Goal: Check status

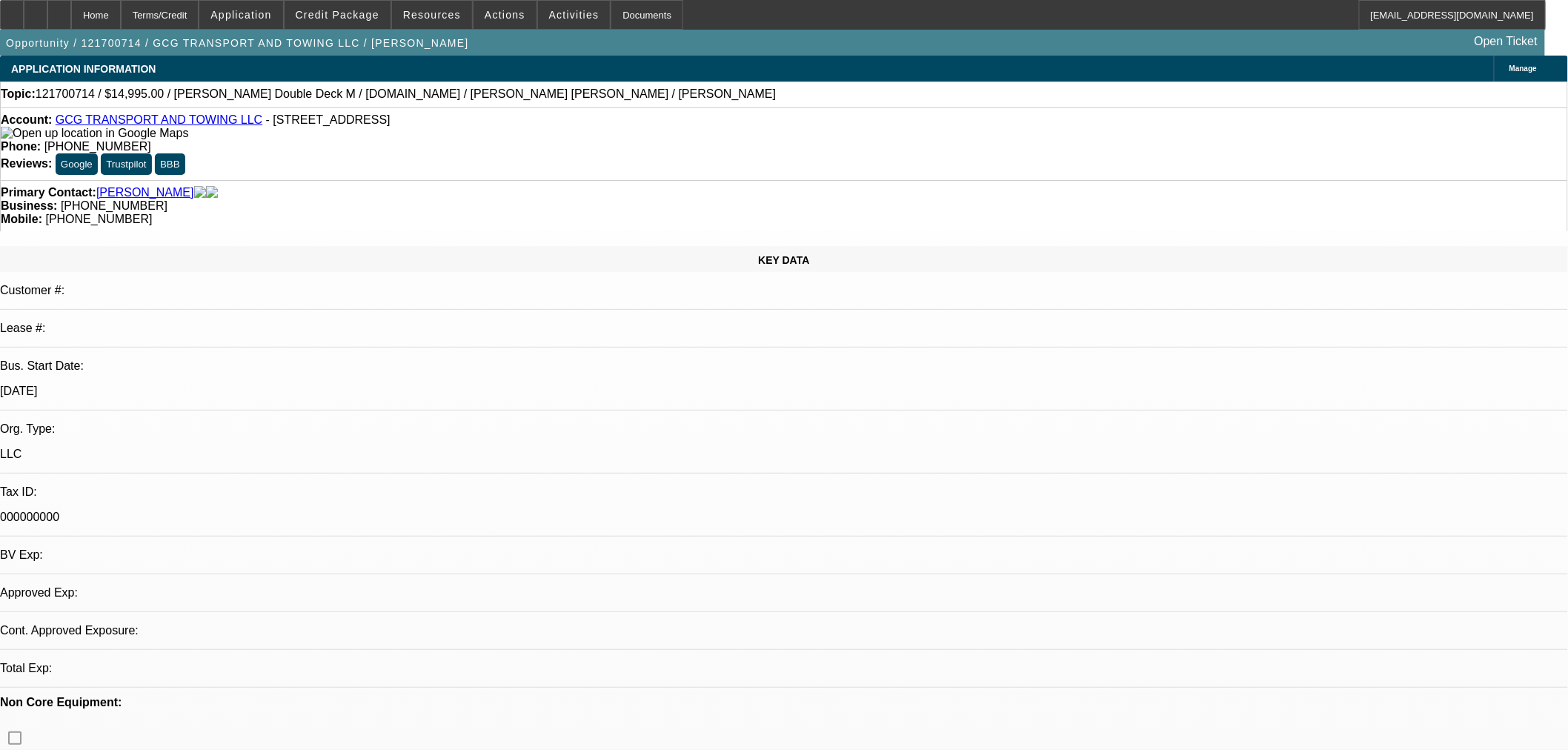
select select "0"
select select "2"
select select "0"
select select "2"
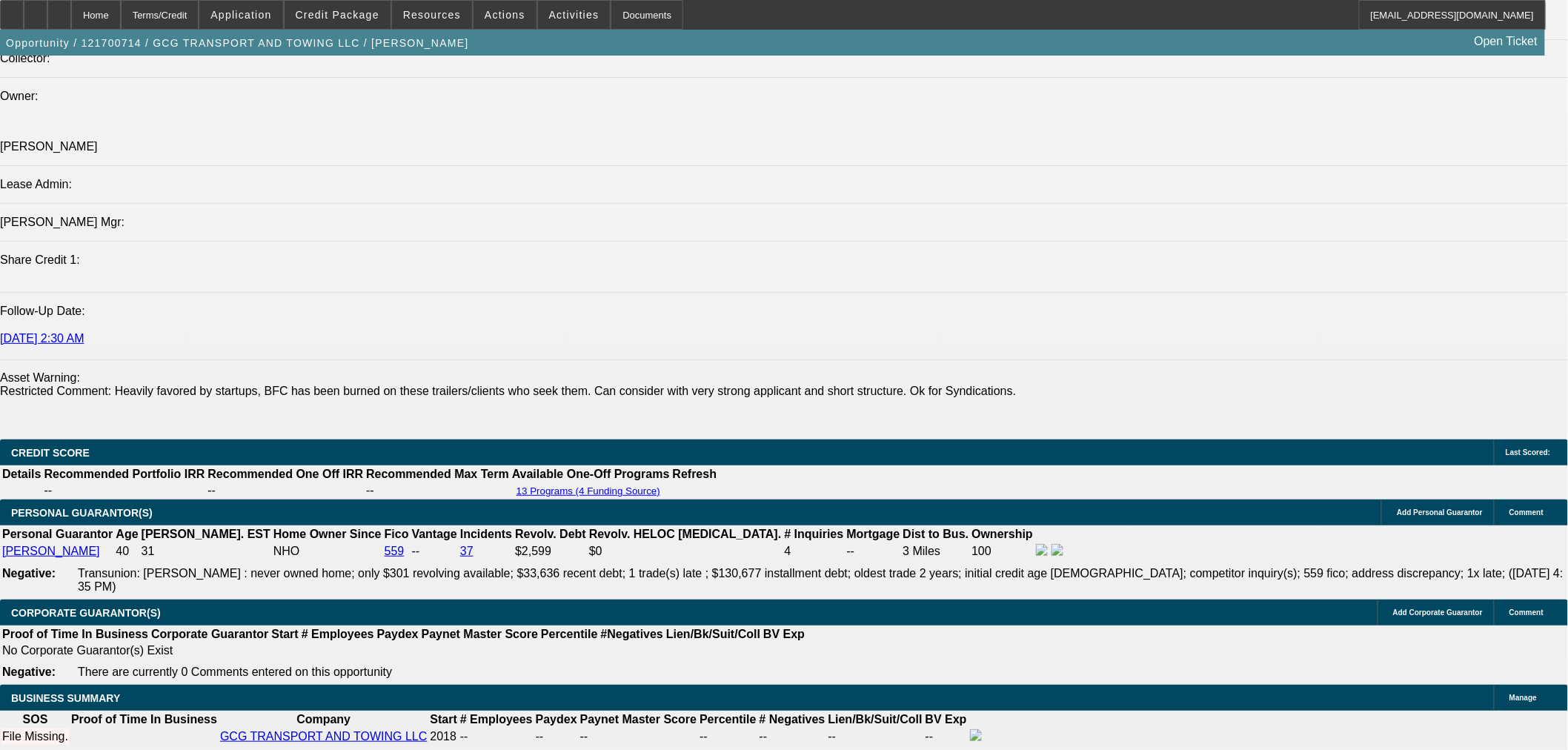
scroll to position [1811, 0]
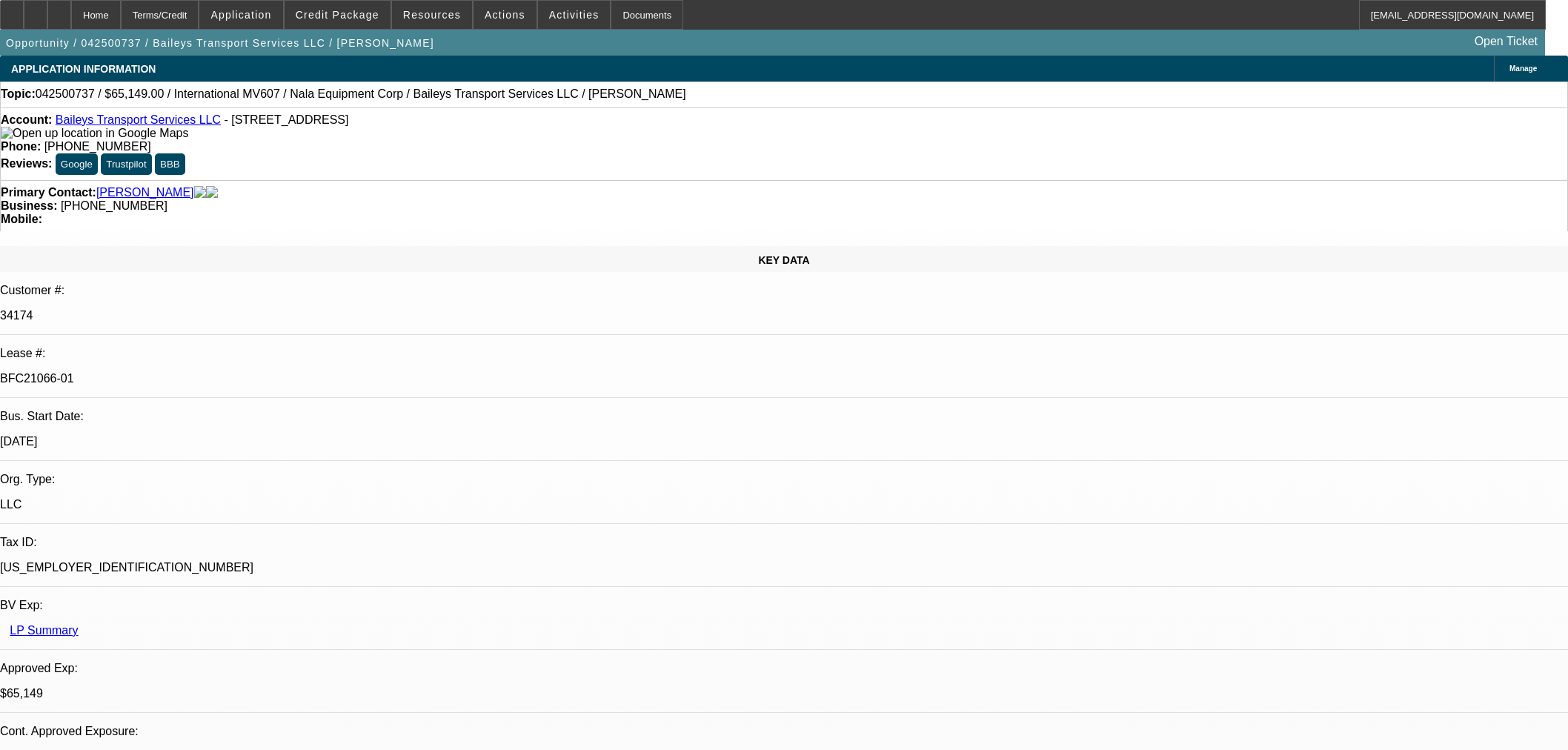
select select "0"
select select "2"
select select "0"
select select "6"
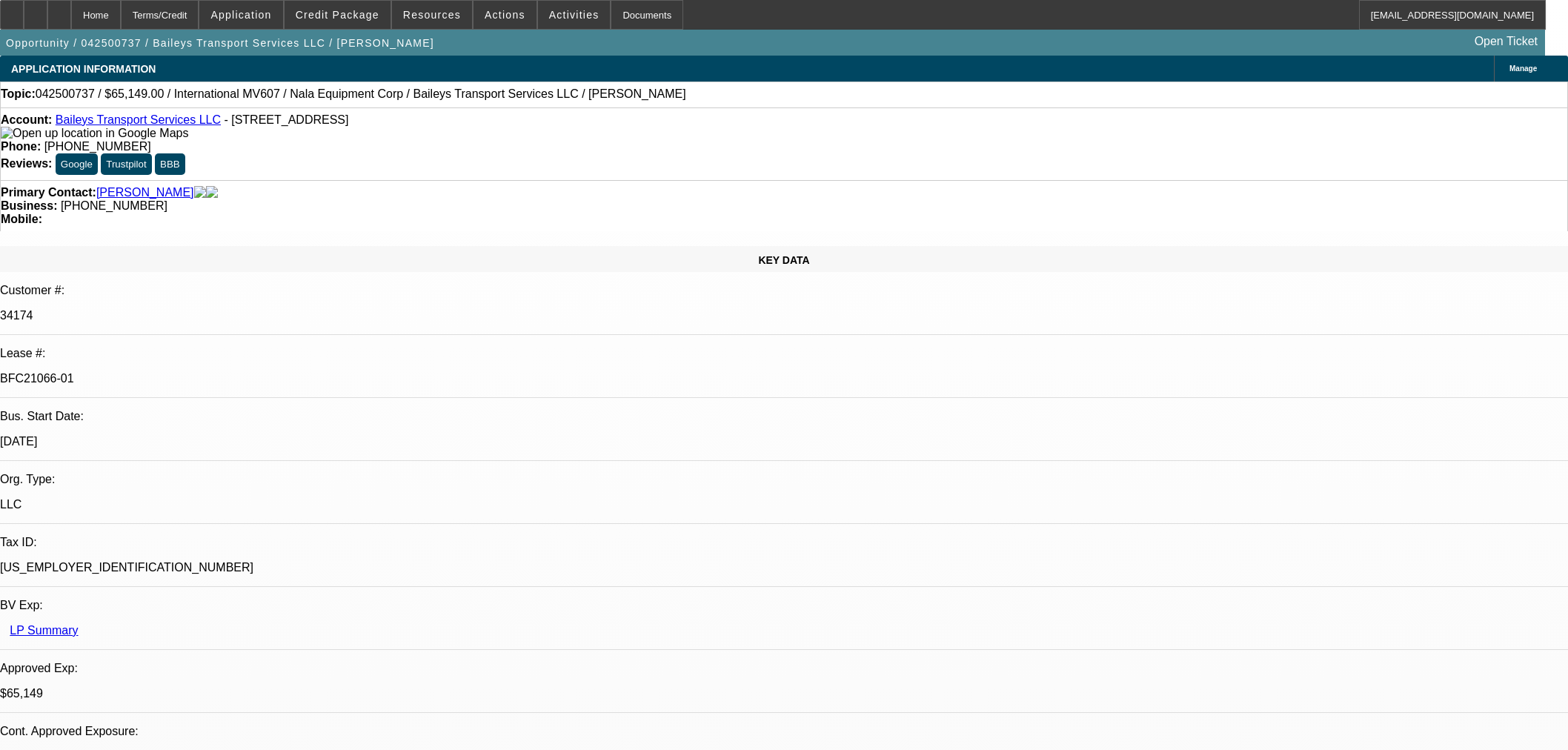
select select "0"
select select "2"
select select "0"
select select "6"
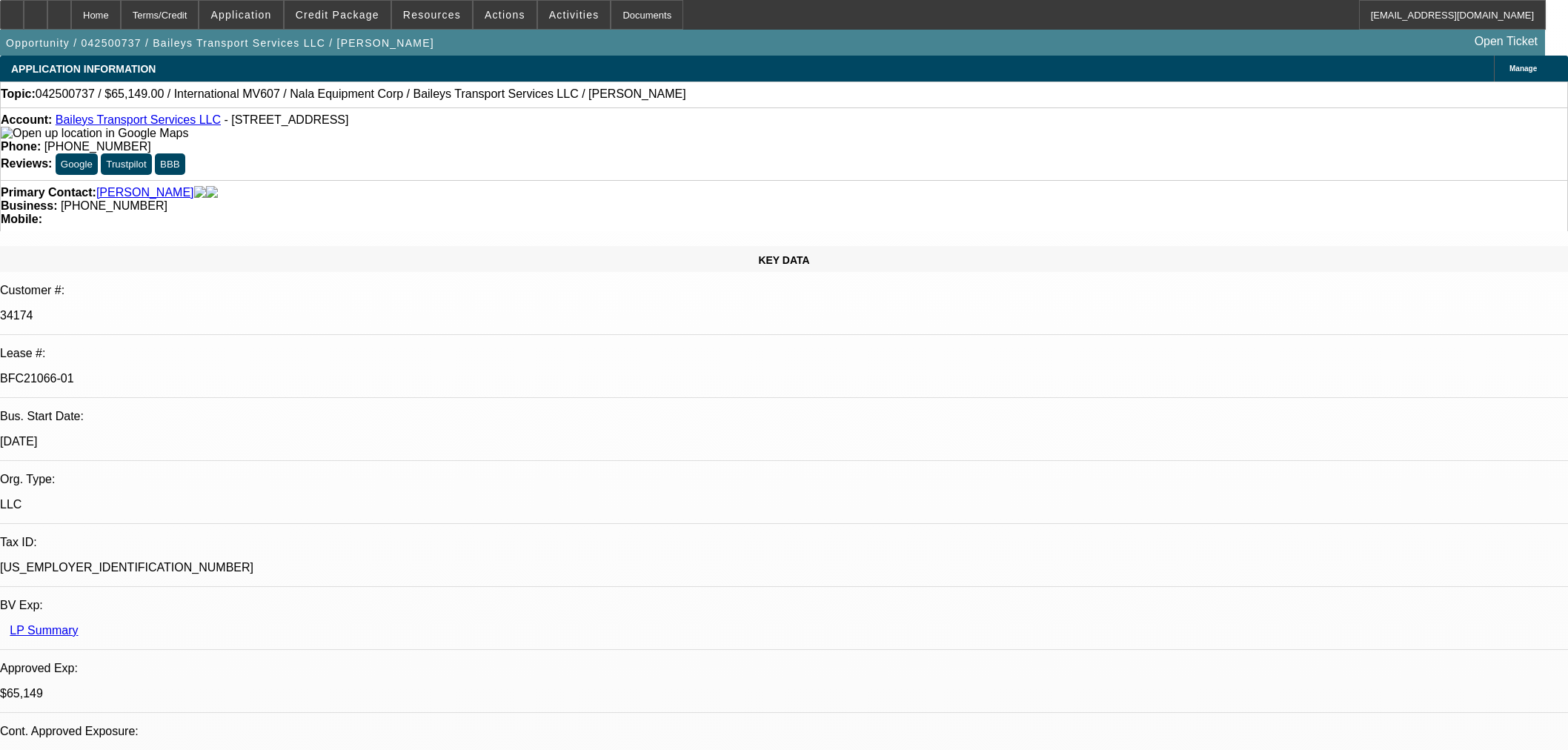
select select "0"
select select "2"
select select "0"
select select "6"
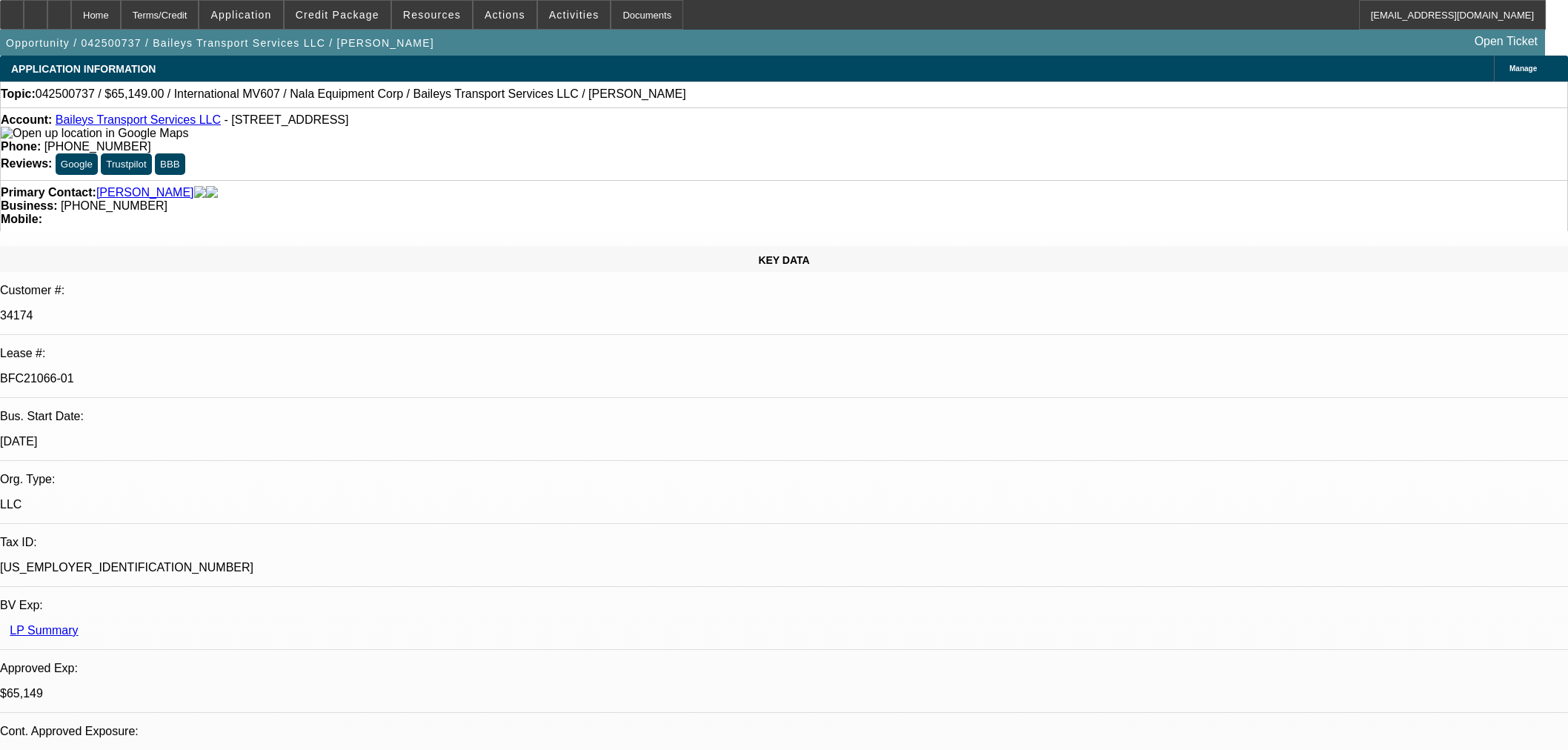
select select "0"
select select "2"
select select "0"
select select "6"
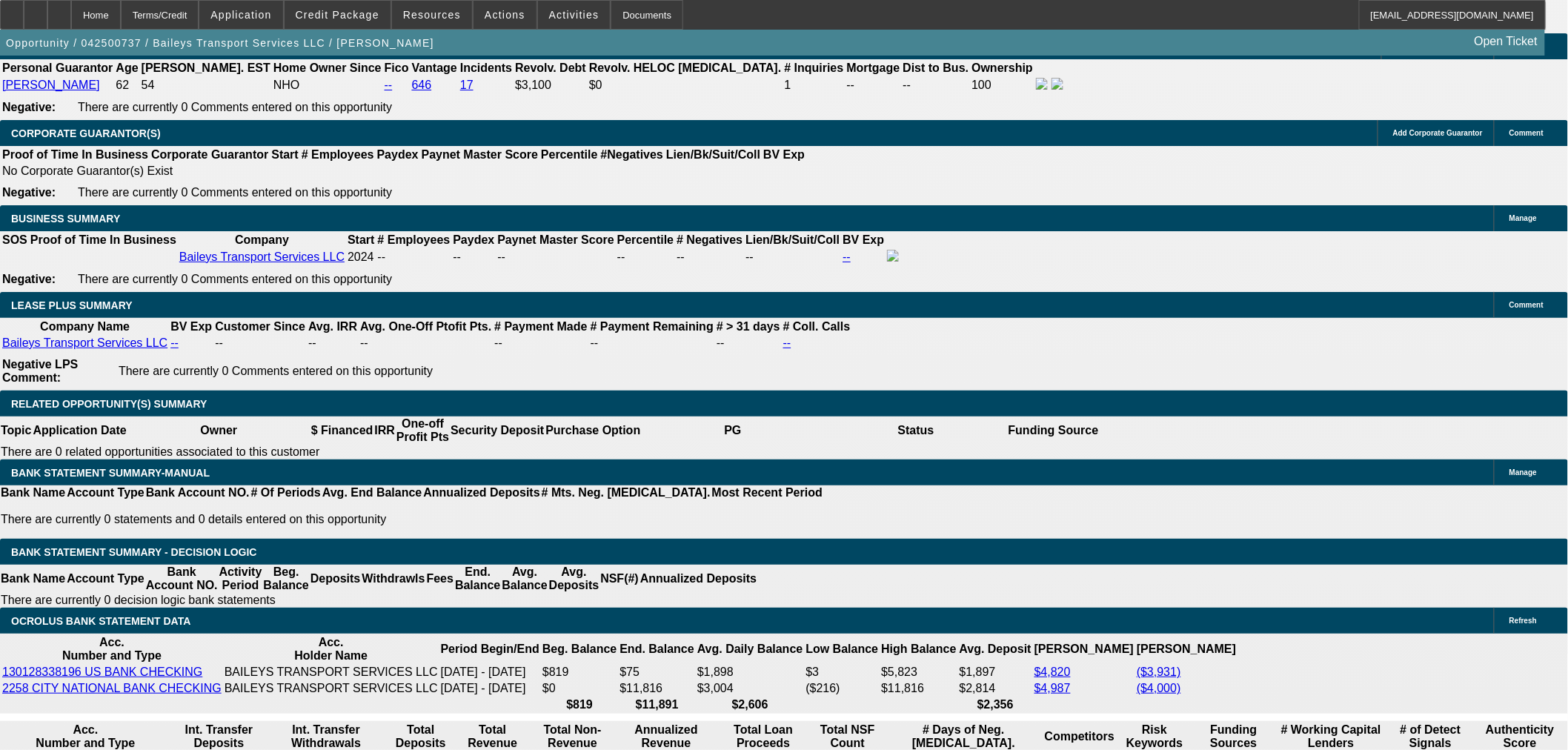
scroll to position [2345, 0]
